Goal: Transaction & Acquisition: Download file/media

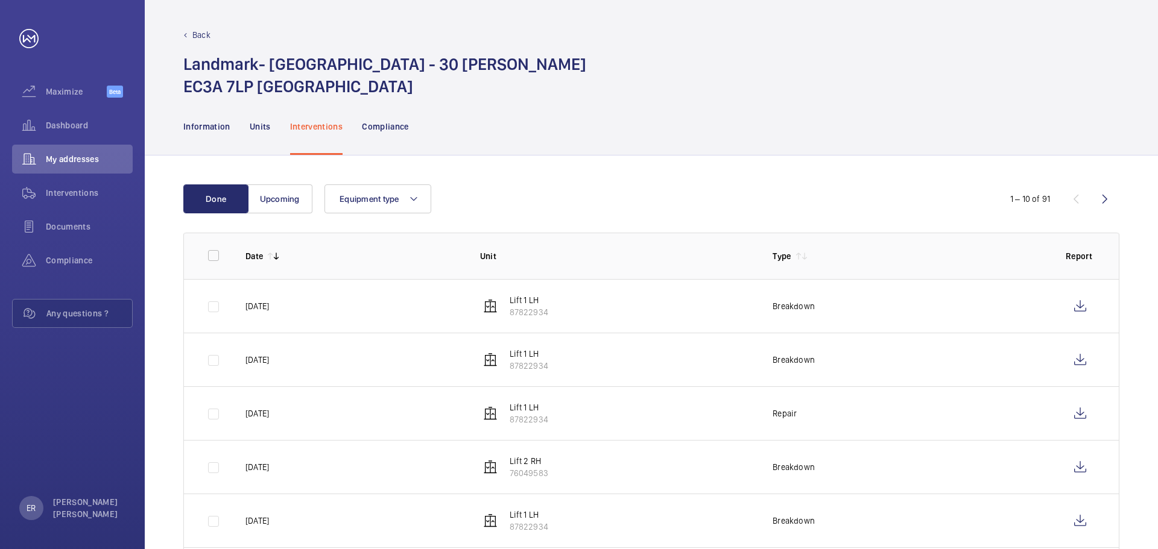
click at [198, 35] on p "Back" at bounding box center [201, 35] width 18 height 12
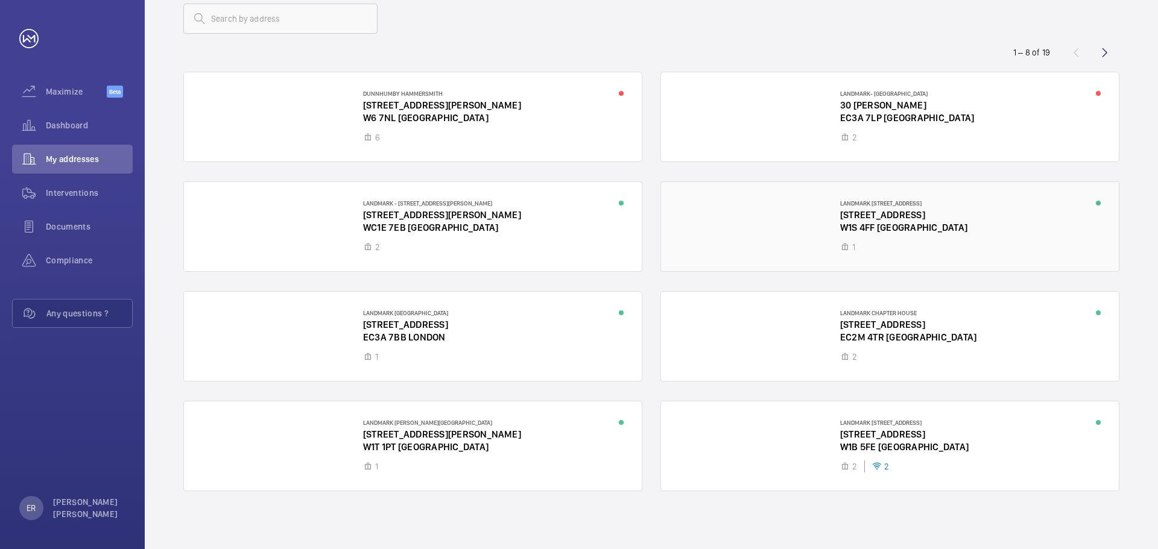
scroll to position [78, 0]
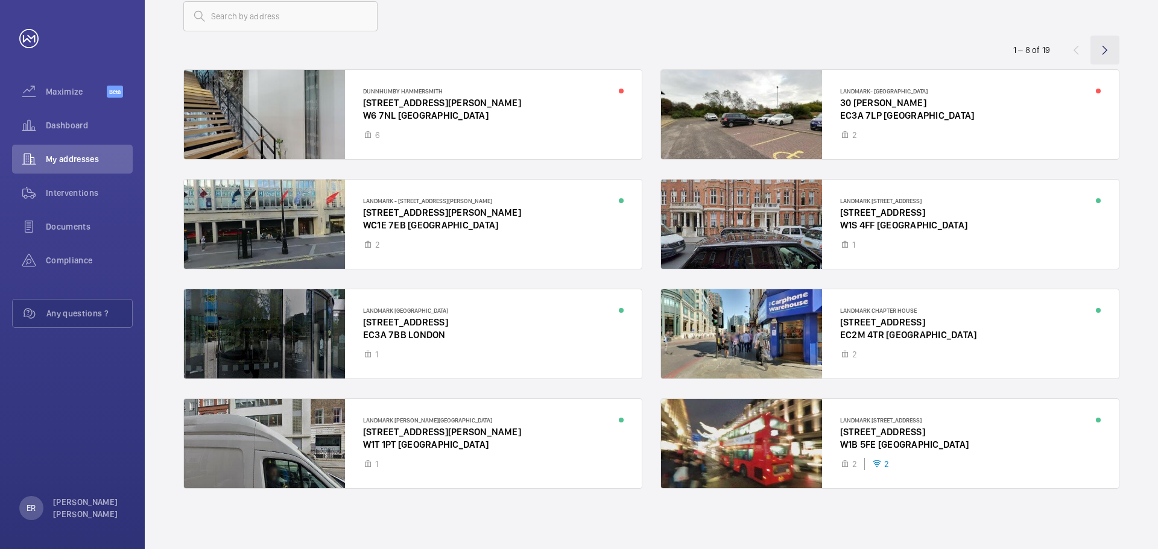
click at [1114, 52] on wm-front-icon-button at bounding box center [1104, 50] width 29 height 29
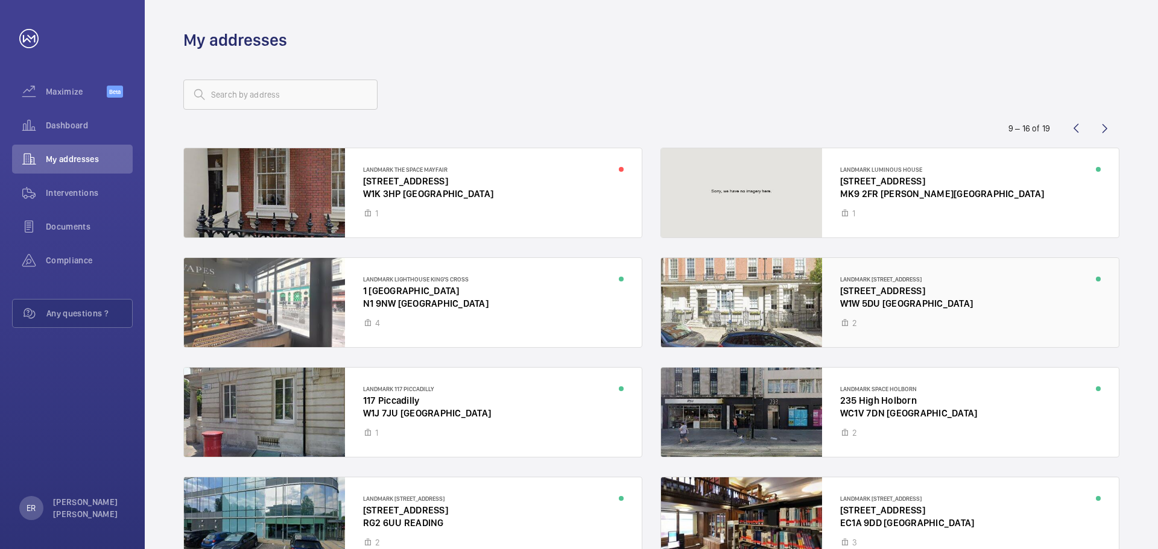
click at [834, 324] on div at bounding box center [890, 302] width 458 height 89
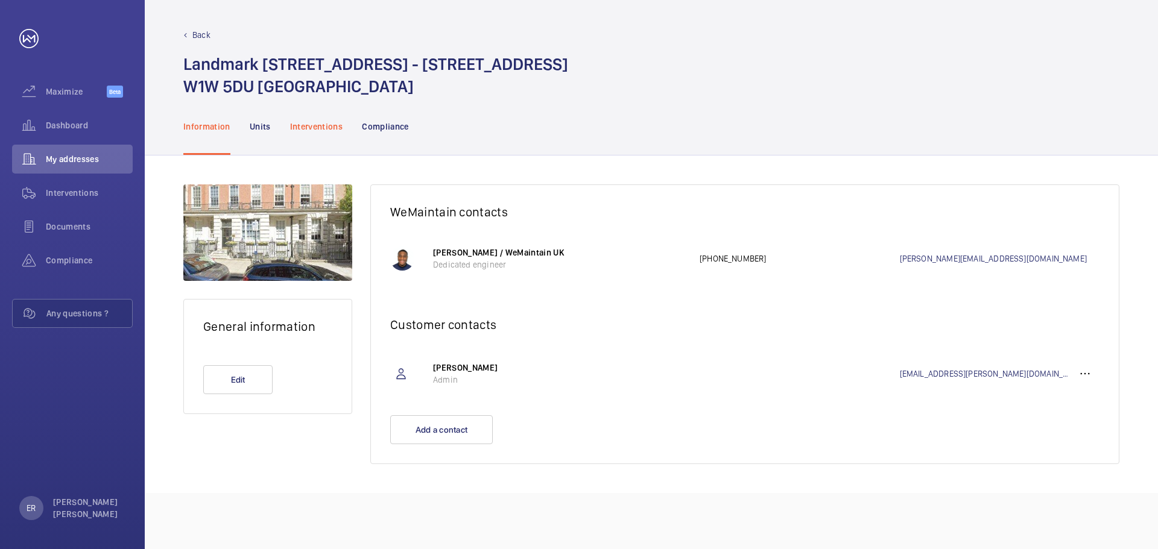
click at [309, 132] on p "Interventions" at bounding box center [316, 127] width 53 height 12
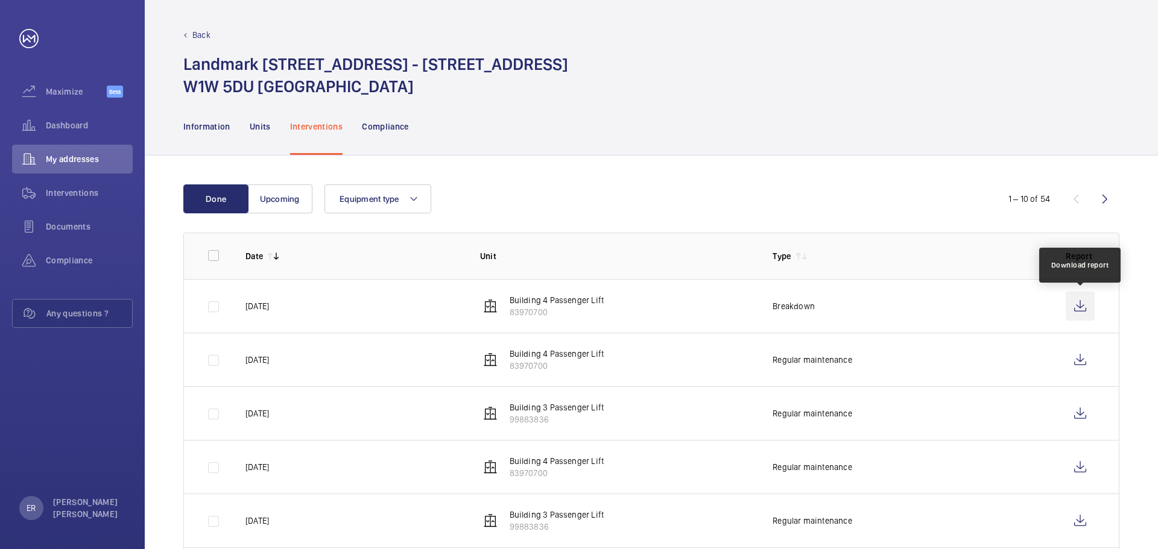
click at [1080, 304] on wm-front-icon-button at bounding box center [1079, 306] width 29 height 29
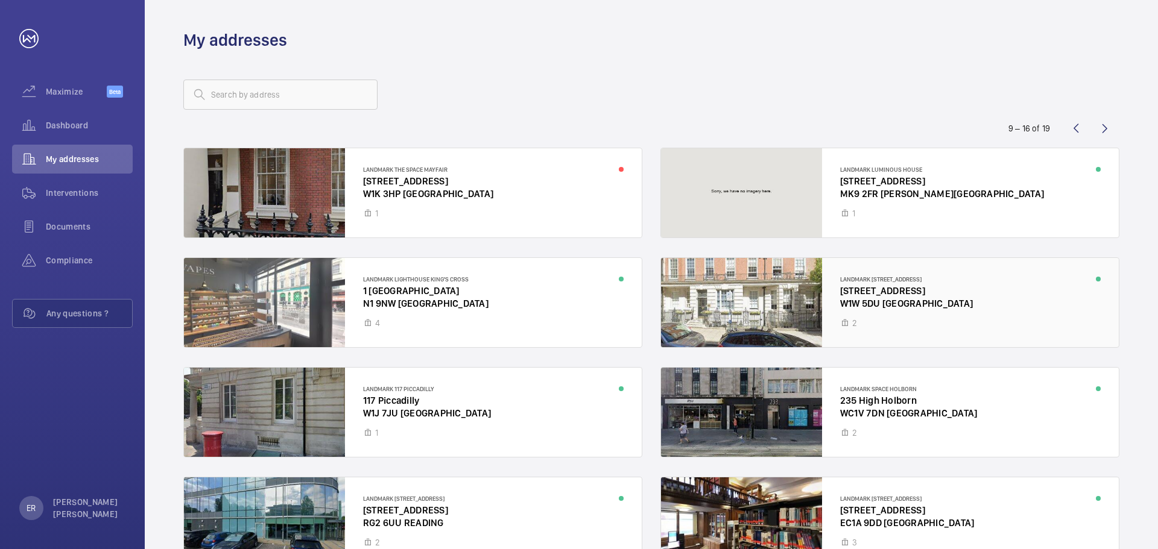
click at [916, 300] on div at bounding box center [890, 302] width 458 height 89
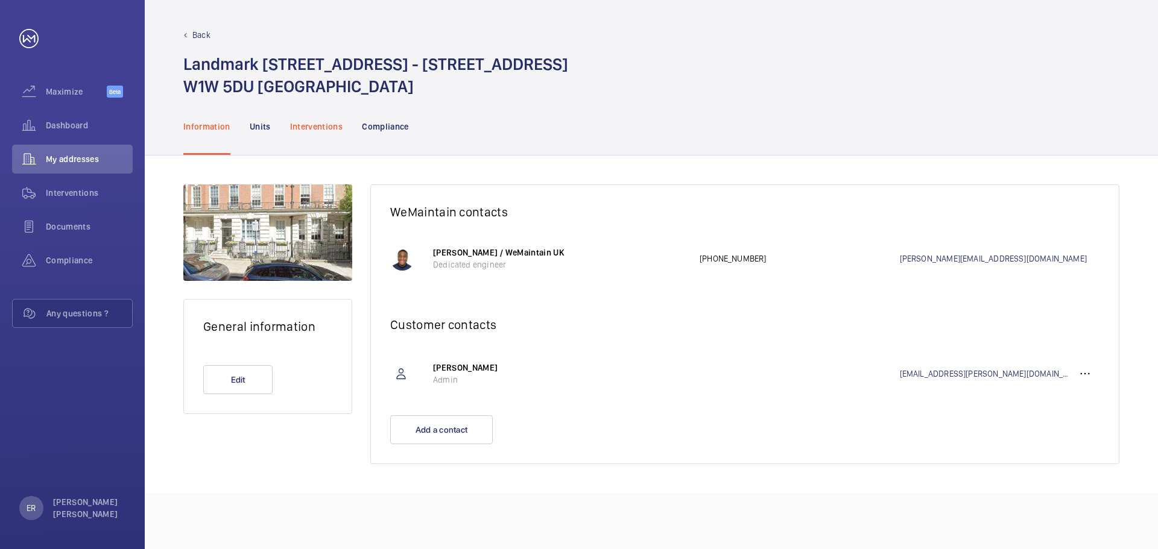
click at [329, 122] on p "Interventions" at bounding box center [316, 127] width 53 height 12
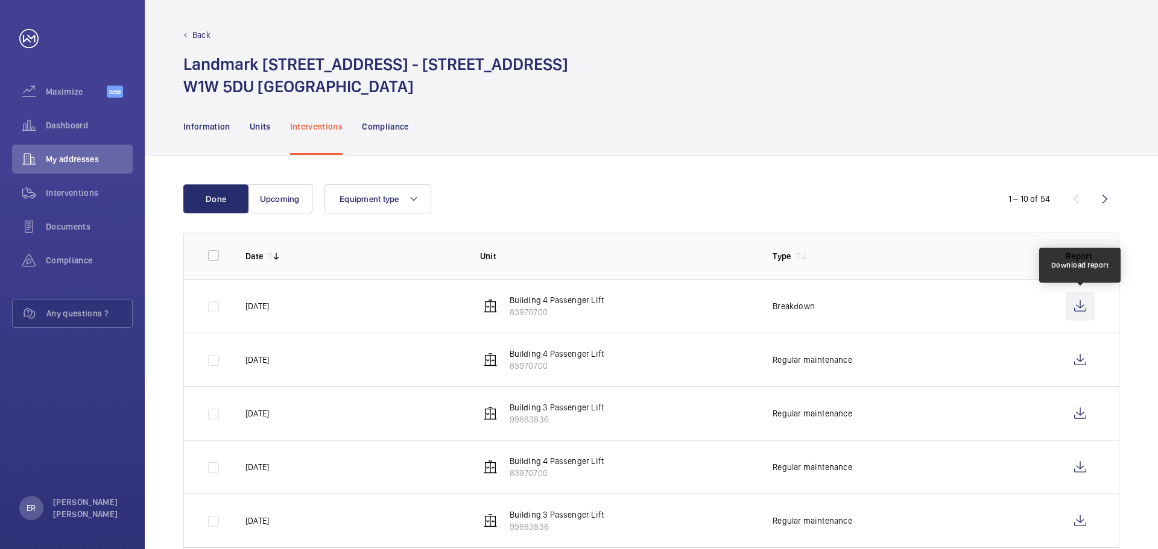
click at [1080, 309] on wm-front-icon-button at bounding box center [1079, 306] width 29 height 29
click at [200, 27] on div "Back Landmark 4 Devonshire Street - 4 Devonshire Street W1W 5DU London" at bounding box center [651, 49] width 1013 height 98
click at [204, 33] on p "Back" at bounding box center [201, 35] width 18 height 12
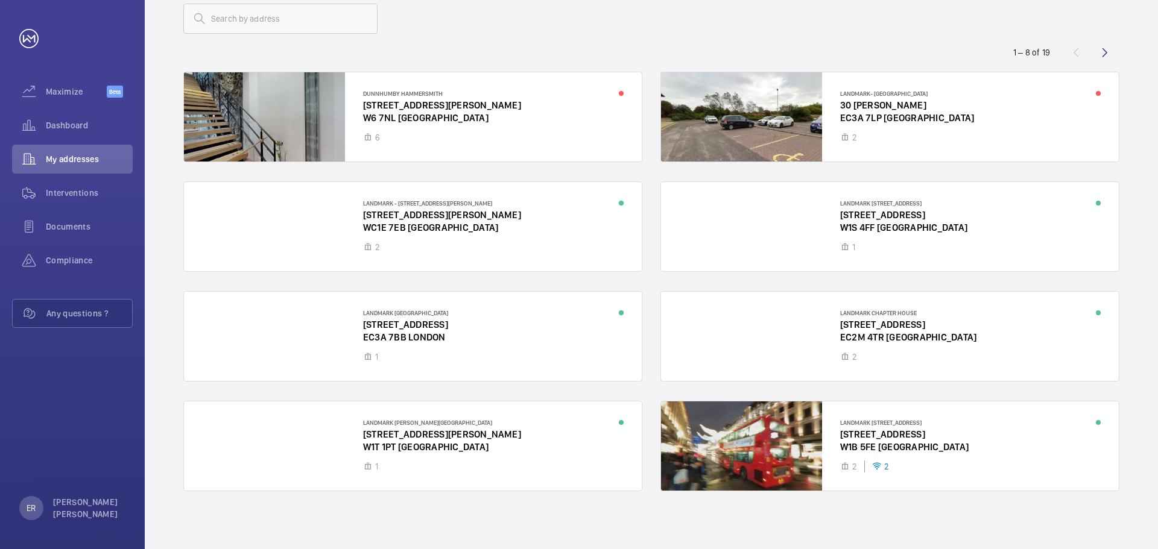
scroll to position [78, 0]
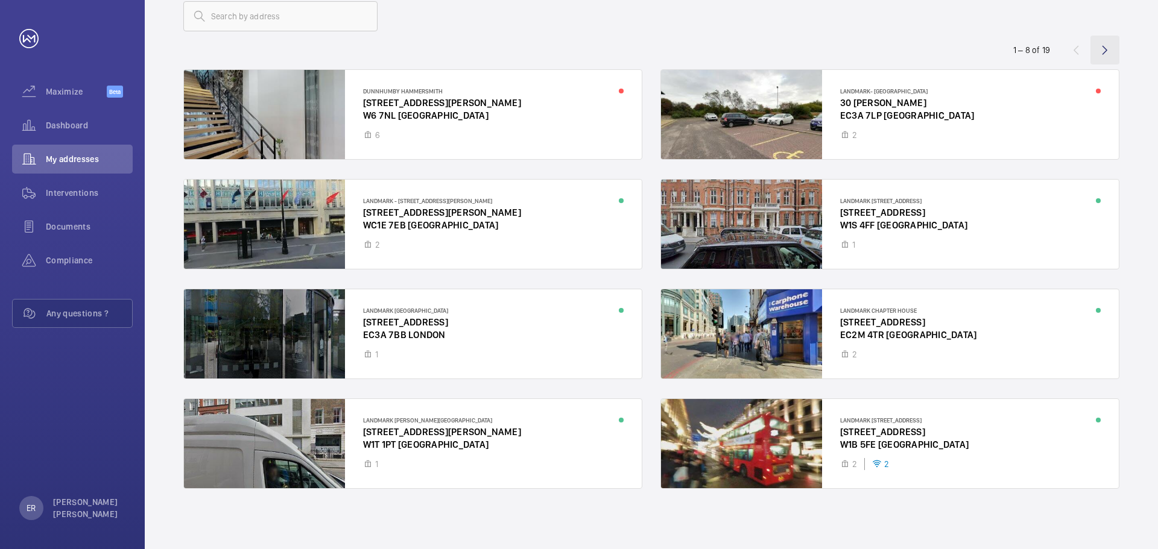
click at [1103, 45] on wm-front-icon-button at bounding box center [1104, 50] width 29 height 29
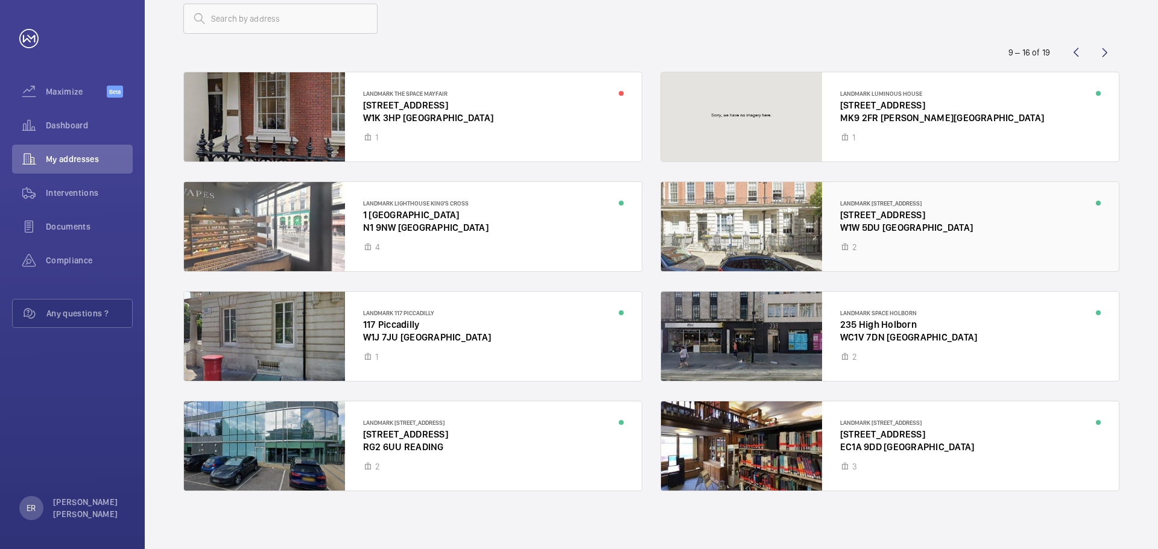
scroll to position [78, 0]
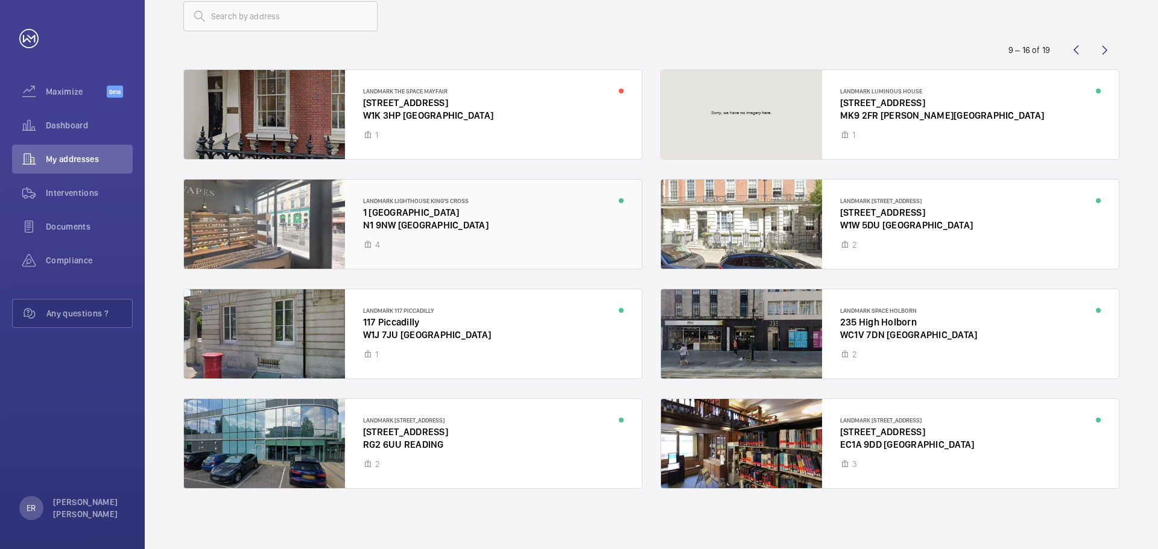
click at [453, 227] on div at bounding box center [413, 224] width 458 height 89
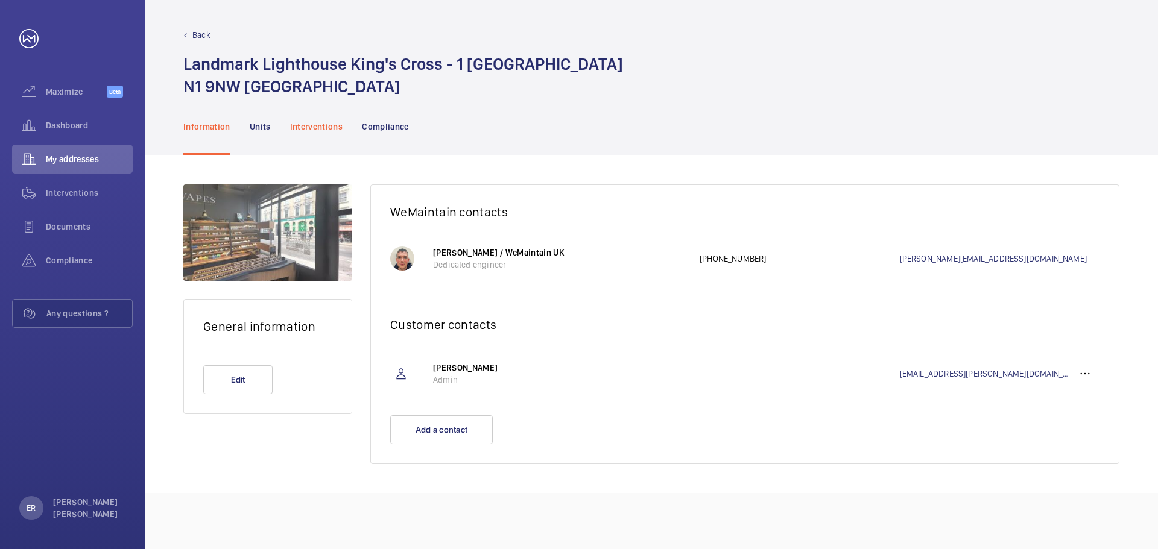
click at [330, 122] on p "Interventions" at bounding box center [316, 127] width 53 height 12
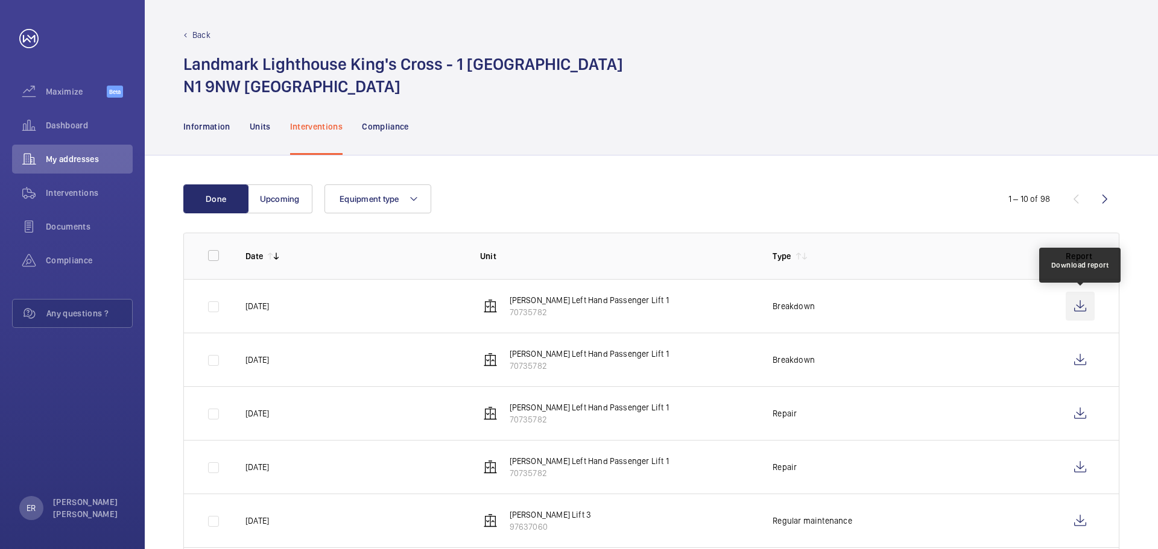
click at [1077, 310] on wm-front-icon-button at bounding box center [1079, 306] width 29 height 29
